Goal: Information Seeking & Learning: Check status

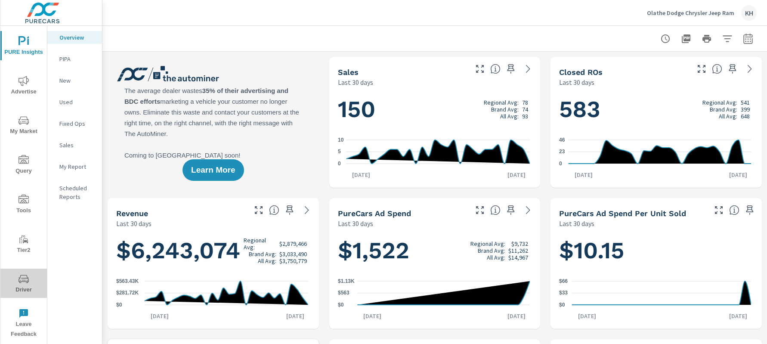
click at [25, 281] on icon "nav menu" at bounding box center [24, 279] width 10 height 10
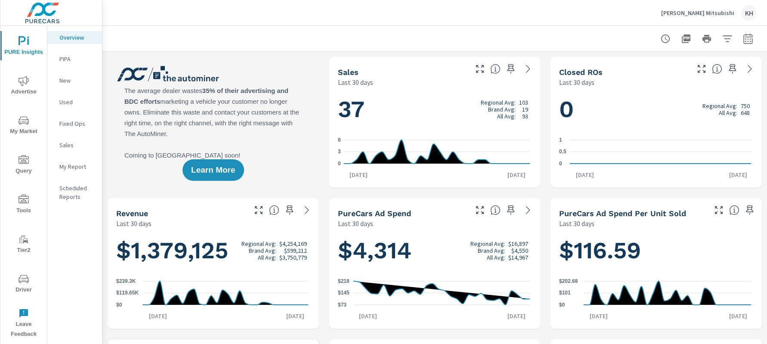
click at [21, 284] on span "Driver" at bounding box center [23, 284] width 41 height 21
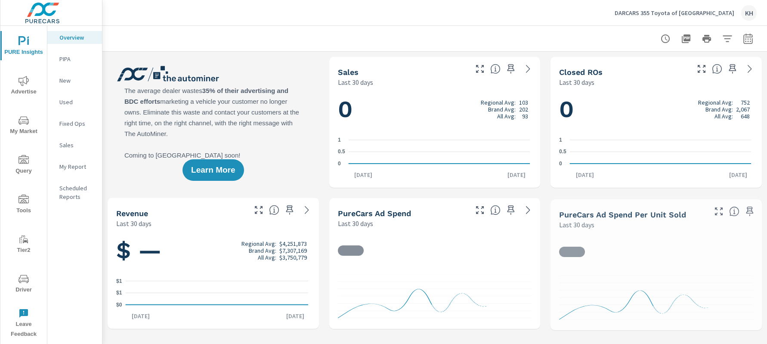
click at [30, 285] on span "Driver" at bounding box center [23, 284] width 41 height 21
